Goal: Task Accomplishment & Management: Manage account settings

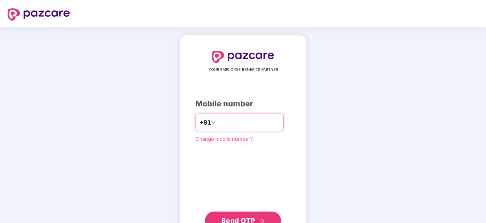
click at [238, 122] on input "number" at bounding box center [248, 122] width 62 height 12
click at [228, 121] on input "*********" at bounding box center [248, 122] width 62 height 12
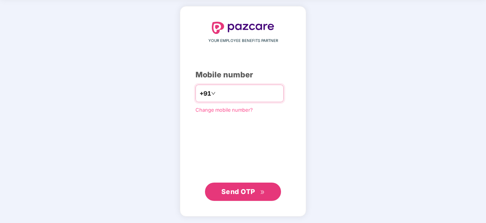
type input "**********"
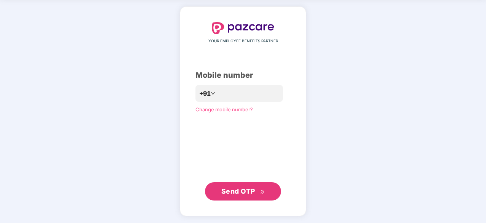
click at [239, 199] on button "Send OTP" at bounding box center [243, 191] width 76 height 18
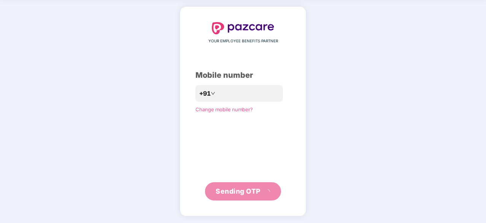
scroll to position [25, 0]
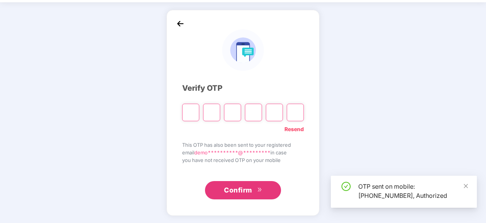
type input "*"
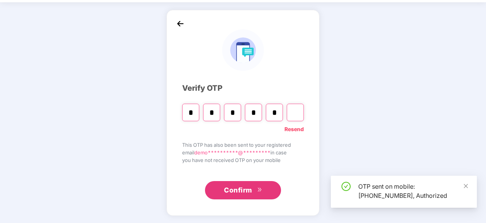
type input "*"
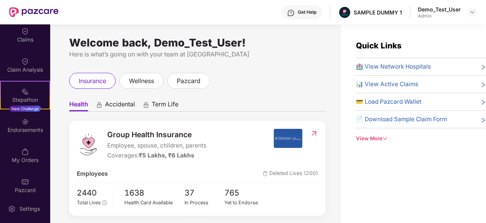
scroll to position [129, 0]
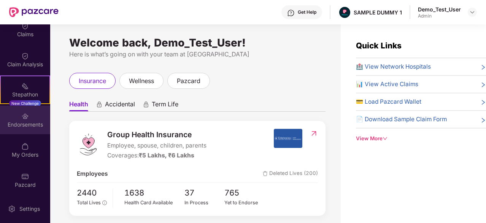
click at [18, 121] on div "Endorsements" at bounding box center [25, 125] width 50 height 8
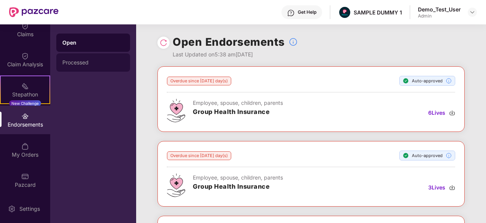
click at [86, 69] on div "Processed" at bounding box center [93, 62] width 74 height 18
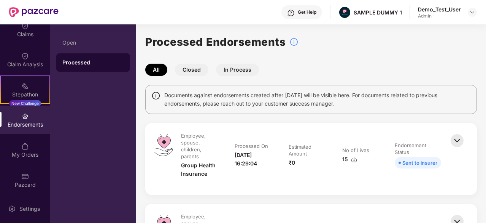
click at [191, 67] on button "Closed" at bounding box center [191, 70] width 33 height 12
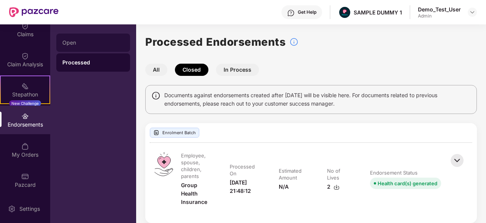
click at [74, 36] on div "Open" at bounding box center [93, 42] width 74 height 18
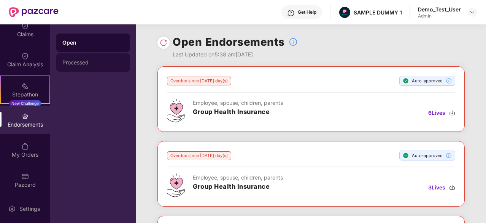
click at [86, 60] on div "Processed" at bounding box center [93, 62] width 62 height 6
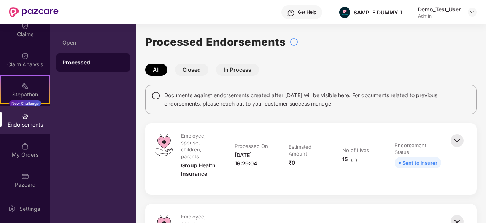
click at [192, 73] on button "Closed" at bounding box center [191, 70] width 33 height 12
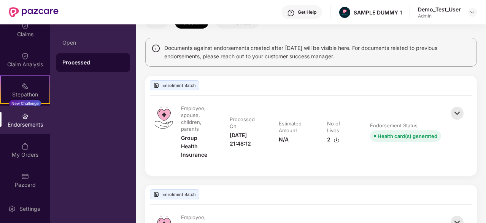
scroll to position [0, 0]
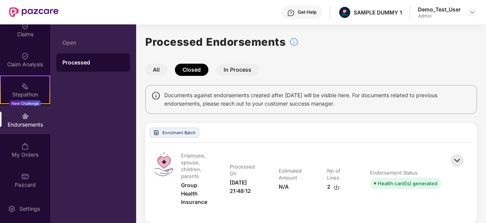
click at [239, 67] on button "In Process" at bounding box center [237, 70] width 43 height 12
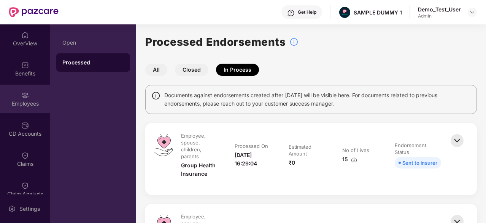
click at [20, 110] on div "Employees" at bounding box center [25, 98] width 50 height 29
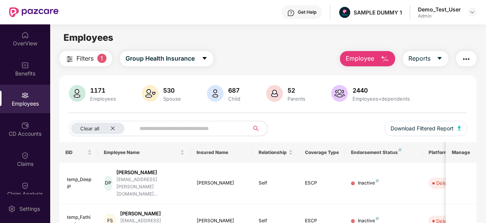
click at [365, 55] on span "Employee" at bounding box center [360, 59] width 29 height 10
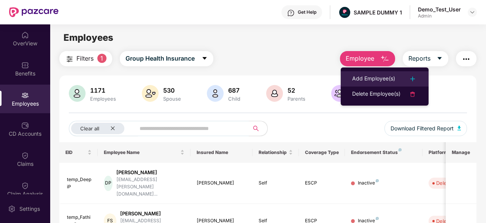
click at [373, 83] on div "Add Employee(s)" at bounding box center [373, 78] width 43 height 9
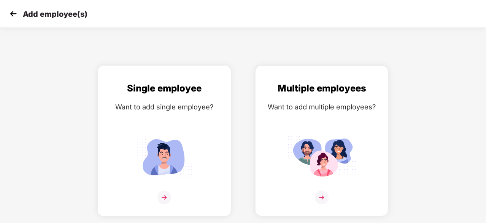
click at [165, 126] on div "Single employee Want to add single employee?" at bounding box center [164, 147] width 117 height 132
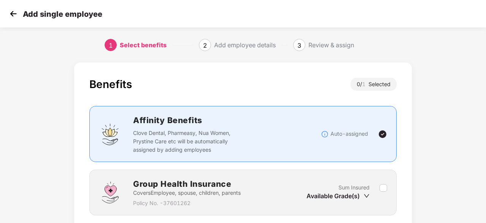
scroll to position [58, 0]
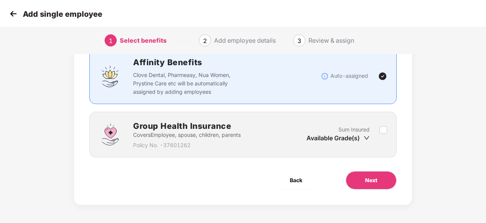
click at [253, 113] on div "Group Health Insurance Covers Employee, spouse, children, parents Policy No. - …" at bounding box center [242, 134] width 307 height 46
click at [379, 127] on div "Sum Insured Available Grade(s)" at bounding box center [343, 134] width 73 height 19
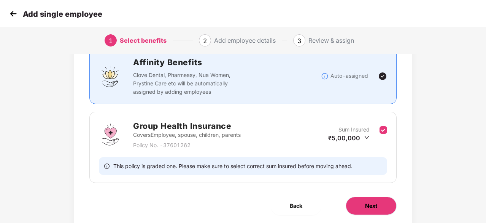
click at [364, 197] on button "Next" at bounding box center [371, 205] width 51 height 18
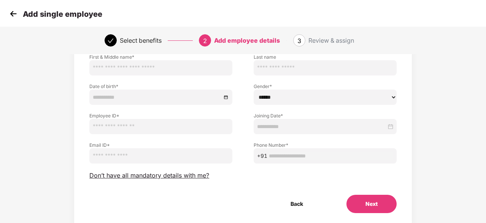
scroll to position [0, 0]
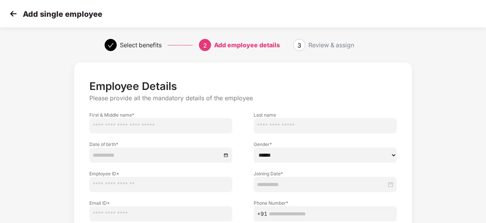
click at [165, 120] on input "text" at bounding box center [160, 125] width 143 height 15
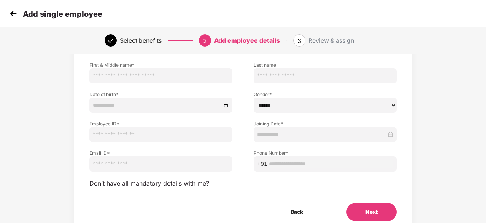
scroll to position [55, 0]
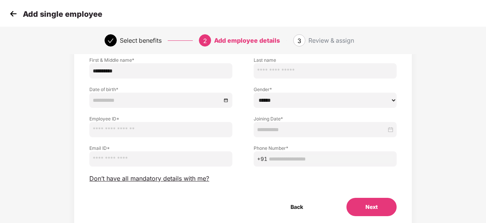
type input "*********"
click at [283, 72] on input "text" at bounding box center [325, 70] width 143 height 15
type input "******"
drag, startPoint x: 198, startPoint y: 104, endPoint x: 201, endPoint y: 97, distance: 8.2
click at [201, 97] on div at bounding box center [160, 99] width 143 height 15
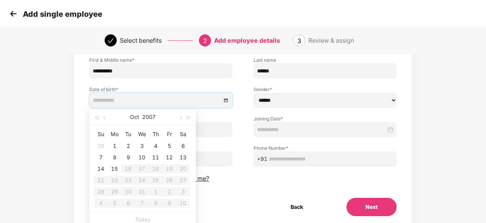
click at [201, 97] on input at bounding box center [157, 100] width 129 height 8
type input "**********"
click at [126, 146] on div "2" at bounding box center [128, 145] width 9 height 9
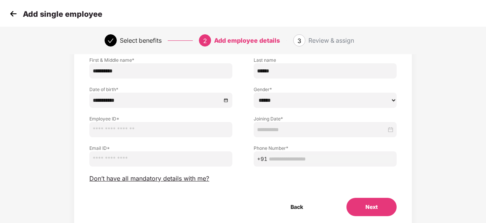
click at [288, 99] on select "****** **** ******" at bounding box center [325, 99] width 143 height 15
select select "****"
click at [254, 92] on select "****** **** ******" at bounding box center [325, 99] width 143 height 15
click at [207, 128] on input "text" at bounding box center [160, 129] width 143 height 15
type input "********"
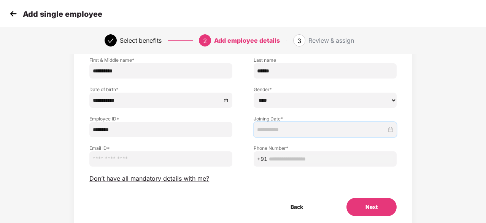
click at [298, 129] on input at bounding box center [321, 129] width 129 height 8
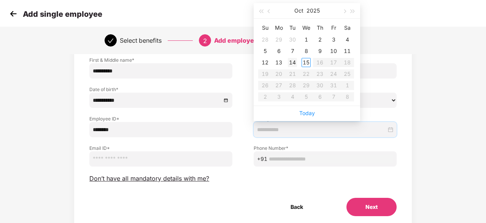
type input "**********"
click at [293, 62] on div "14" at bounding box center [292, 62] width 9 height 9
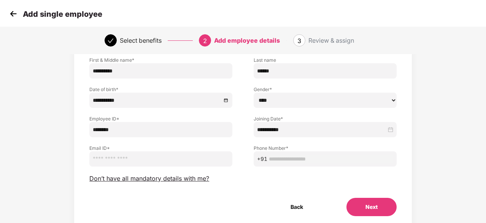
click at [162, 160] on input "email" at bounding box center [160, 158] width 143 height 15
type input "**********"
click at [280, 158] on input "text" at bounding box center [331, 158] width 124 height 8
type input "*"
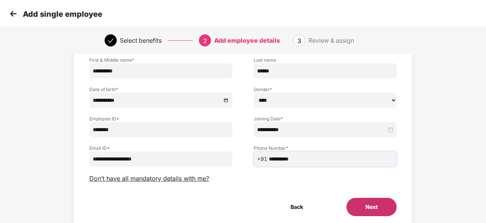
type input "**********"
click at [368, 205] on button "Next" at bounding box center [372, 206] width 50 height 18
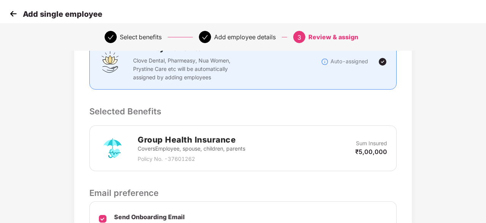
scroll to position [250, 0]
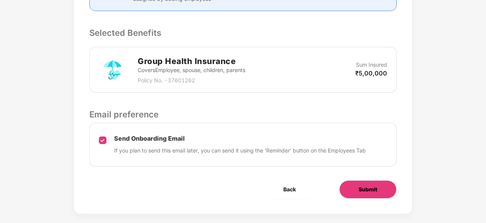
click at [353, 180] on button "Submit" at bounding box center [367, 189] width 57 height 18
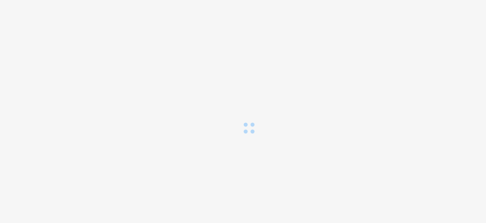
scroll to position [0, 0]
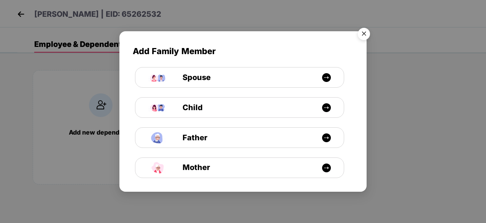
click at [368, 37] on img "Close" at bounding box center [363, 34] width 21 height 21
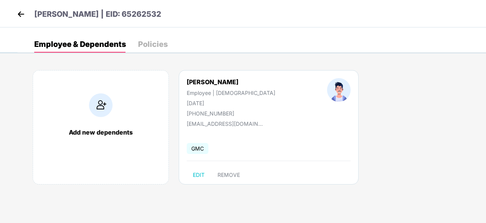
drag, startPoint x: 25, startPoint y: 21, endPoint x: 20, endPoint y: 6, distance: 15.9
click at [20, 6] on div "[PERSON_NAME] | EID: 65262532" at bounding box center [243, 13] width 486 height 27
click at [18, 13] on img at bounding box center [20, 13] width 11 height 11
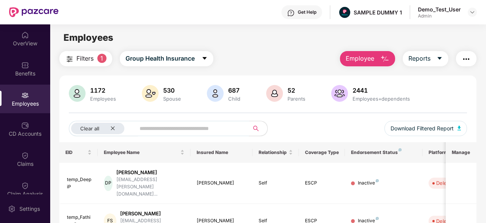
click at [158, 131] on input "text" at bounding box center [189, 128] width 99 height 11
type input "*********"
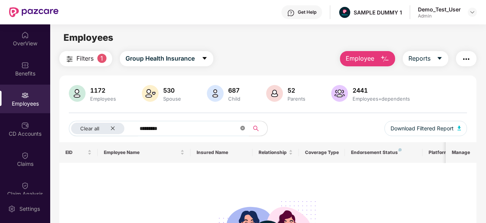
click at [242, 126] on icon "close-circle" at bounding box center [242, 128] width 5 height 5
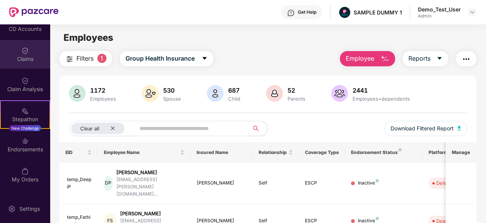
scroll to position [105, 0]
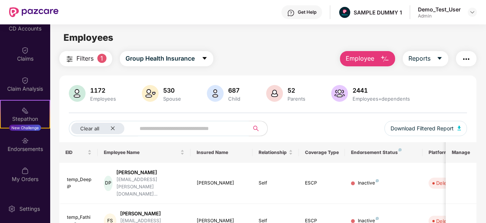
click at [27, 69] on div "OverView Benefits Employees CD Accounts Claims Claim Analysis Stepathon New Cha…" at bounding box center [25, 109] width 50 height 170
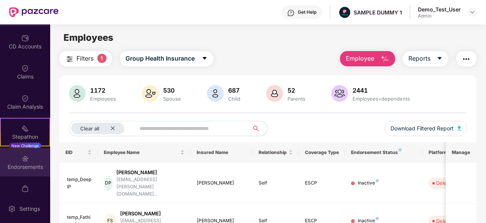
scroll to position [86, 0]
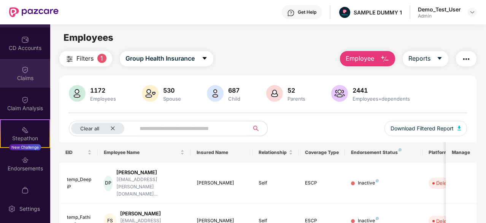
click at [15, 76] on div "Claims" at bounding box center [25, 78] width 50 height 8
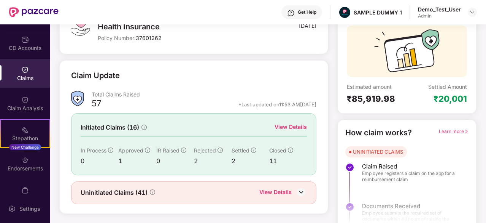
scroll to position [50, 0]
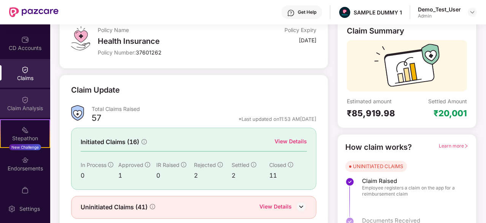
click at [17, 104] on div "Claim Analysis" at bounding box center [25, 108] width 50 height 8
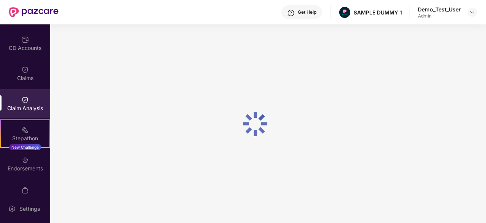
scroll to position [0, 0]
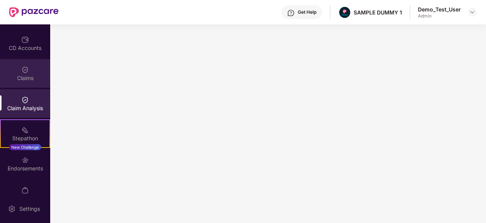
click at [24, 84] on div "Claims" at bounding box center [25, 73] width 50 height 29
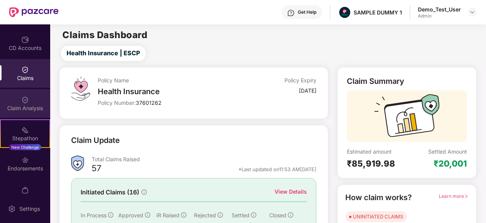
click at [33, 110] on div "Claim Analysis" at bounding box center [25, 108] width 50 height 8
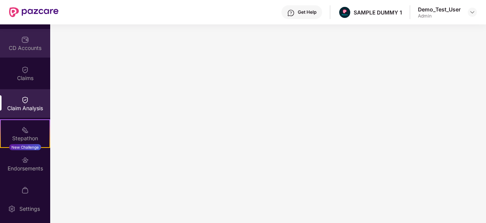
click at [16, 50] on div "CD Accounts" at bounding box center [25, 48] width 50 height 8
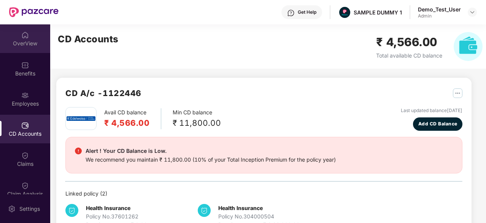
click at [25, 45] on div "OverView" at bounding box center [25, 44] width 50 height 8
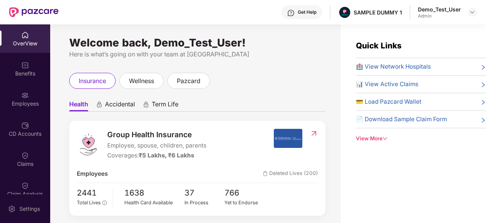
click at [131, 108] on span "Accidental" at bounding box center [120, 105] width 30 height 11
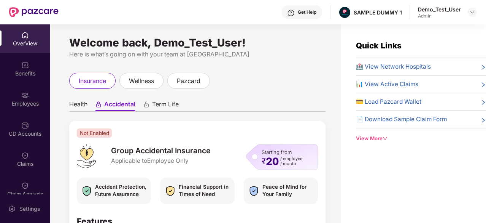
click at [164, 109] on span "Term Life" at bounding box center [165, 105] width 27 height 11
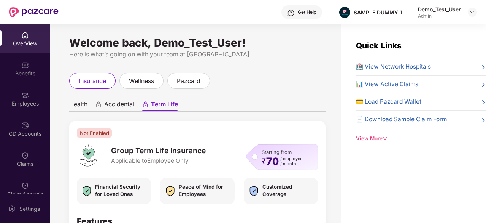
click at [88, 106] on ul "Health Accidental Term Life" at bounding box center [197, 103] width 256 height 15
click at [84, 104] on span "Health" at bounding box center [78, 105] width 18 height 11
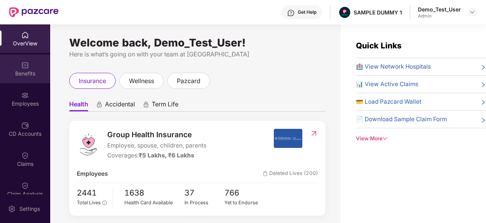
click at [40, 67] on div "Benefits" at bounding box center [25, 68] width 50 height 29
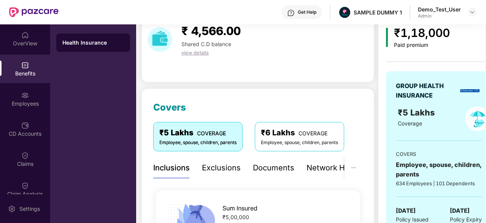
scroll to position [33, 0]
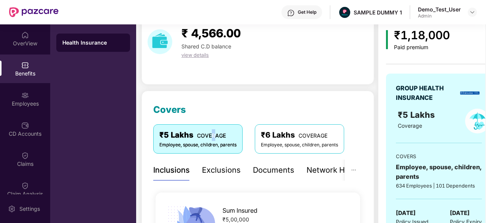
drag, startPoint x: 213, startPoint y: 124, endPoint x: 211, endPoint y: 132, distance: 8.8
click at [211, 132] on div "₹5 Lakhs COVERAGE Employee, spouse, children, parents" at bounding box center [197, 138] width 89 height 29
click at [29, 41] on div "OverView" at bounding box center [25, 44] width 50 height 8
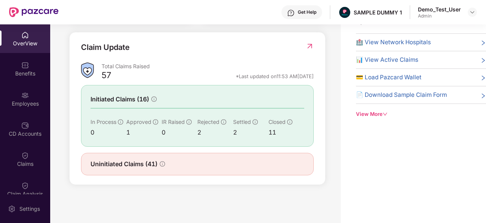
scroll to position [249, 0]
click at [148, 124] on span "Approved" at bounding box center [138, 121] width 25 height 6
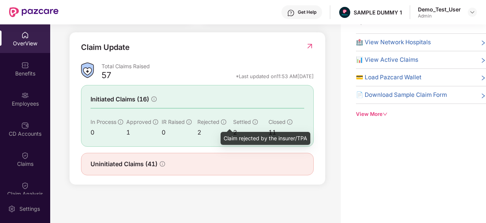
click at [222, 124] on icon "info-circle" at bounding box center [223, 121] width 5 height 5
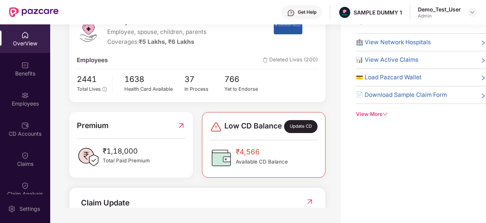
scroll to position [89, 0]
click at [181, 129] on img at bounding box center [181, 124] width 8 height 11
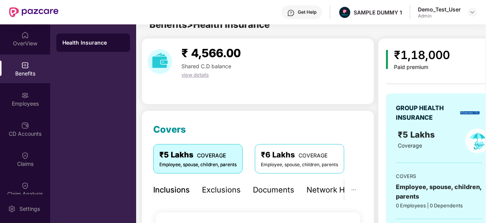
scroll to position [24, 0]
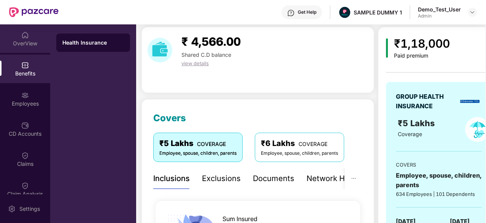
click at [27, 42] on div "OverView" at bounding box center [25, 44] width 50 height 8
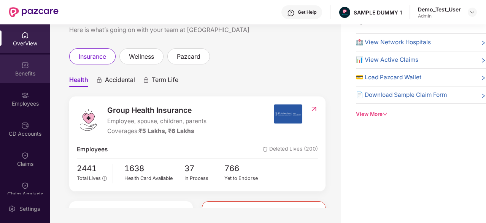
click at [25, 74] on div "Benefits" at bounding box center [25, 74] width 50 height 8
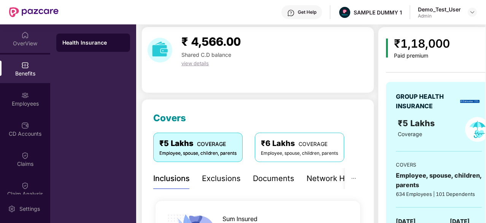
click at [26, 36] on img at bounding box center [25, 35] width 8 height 8
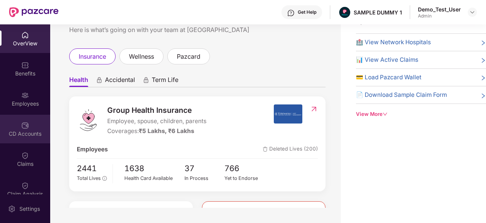
click at [18, 121] on div "CD Accounts" at bounding box center [25, 129] width 50 height 29
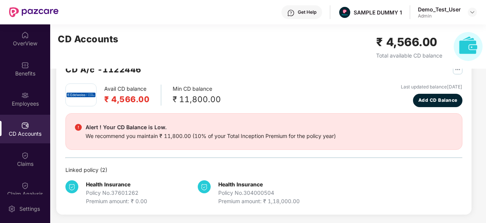
scroll to position [0, 0]
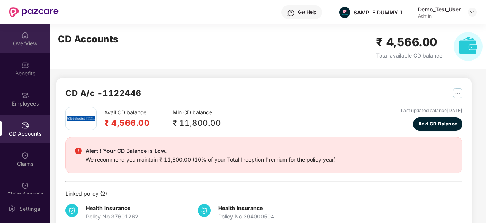
click at [33, 46] on div "OverView" at bounding box center [25, 44] width 50 height 8
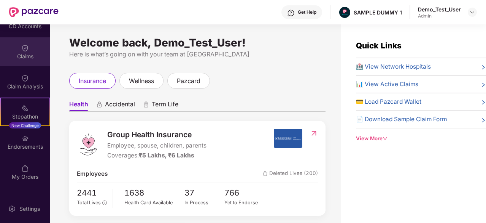
scroll to position [131, 0]
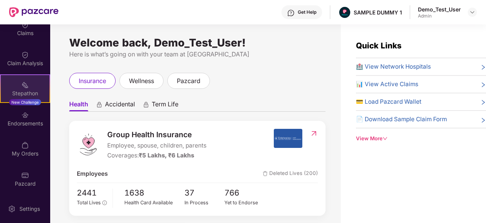
click at [32, 90] on div "Stepathon" at bounding box center [25, 93] width 49 height 8
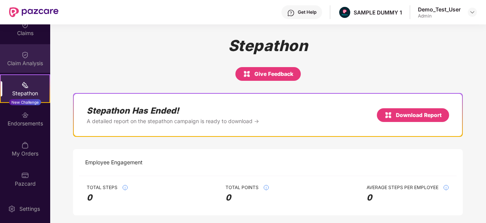
scroll to position [0, 0]
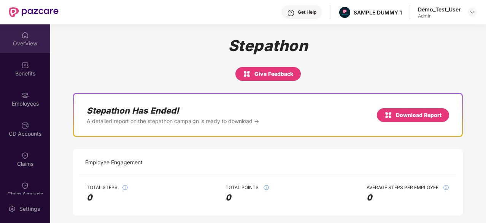
click at [26, 47] on div "OverView" at bounding box center [25, 44] width 50 height 8
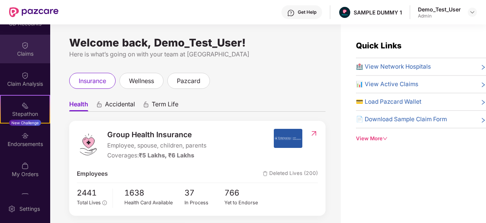
scroll to position [131, 0]
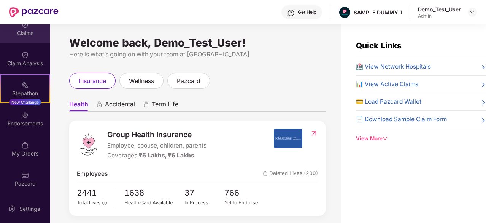
click at [6, 146] on div "My Orders" at bounding box center [25, 148] width 50 height 29
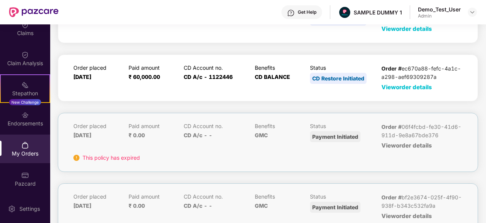
scroll to position [0, 0]
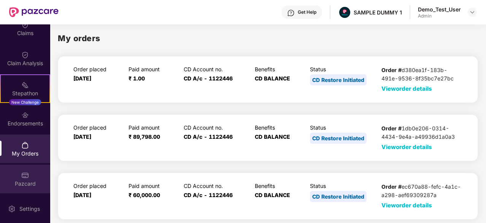
click at [22, 178] on img at bounding box center [25, 175] width 8 height 8
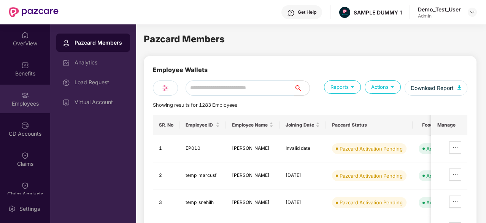
click at [18, 102] on div "Employees" at bounding box center [25, 104] width 50 height 8
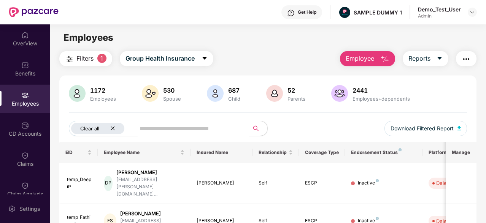
click at [110, 131] on div "Clear all" at bounding box center [97, 128] width 53 height 11
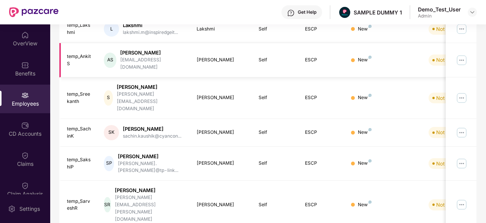
click at [204, 56] on td "[PERSON_NAME]" at bounding box center [222, 60] width 62 height 34
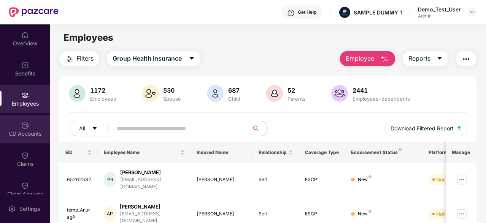
click at [26, 127] on img at bounding box center [25, 125] width 8 height 8
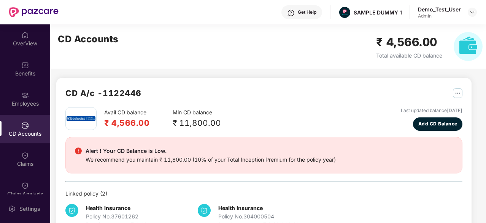
scroll to position [24, 0]
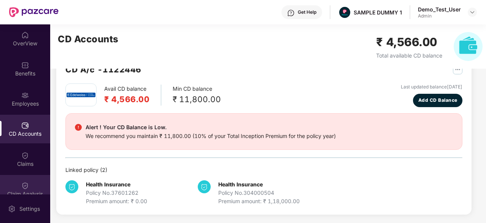
click at [22, 187] on img at bounding box center [25, 185] width 8 height 8
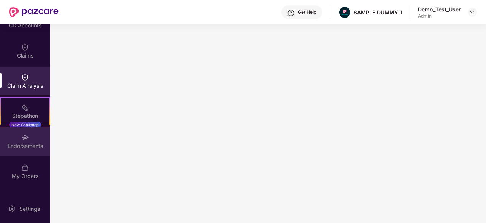
scroll to position [76, 0]
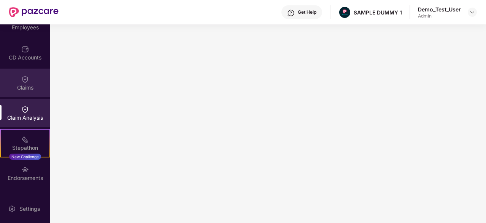
click at [28, 96] on div "Claims" at bounding box center [25, 82] width 50 height 29
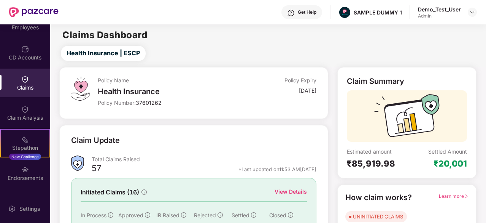
scroll to position [75, 0]
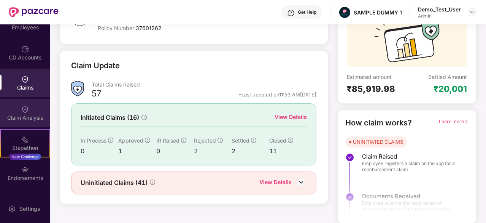
click at [30, 117] on div "Claim Analysis" at bounding box center [25, 118] width 50 height 8
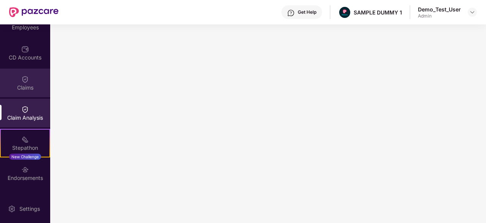
scroll to position [131, 0]
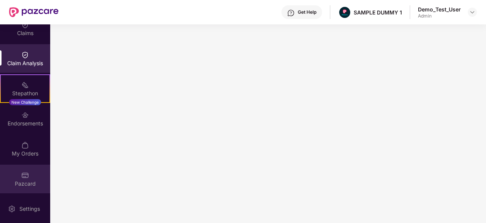
click at [29, 171] on div "Pazcard" at bounding box center [25, 178] width 50 height 29
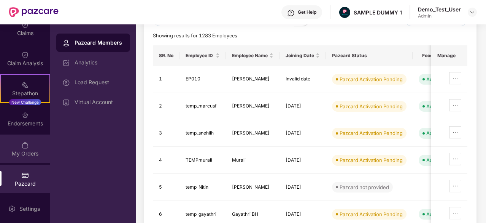
scroll to position [0, 0]
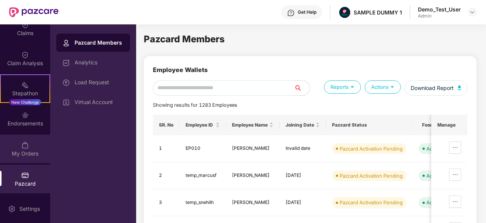
click at [27, 150] on div "My Orders" at bounding box center [25, 154] width 50 height 8
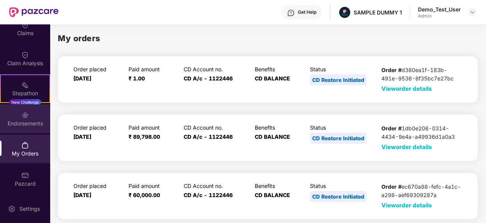
click at [42, 117] on div "Endorsements" at bounding box center [25, 118] width 50 height 29
